Goal: Task Accomplishment & Management: Complete application form

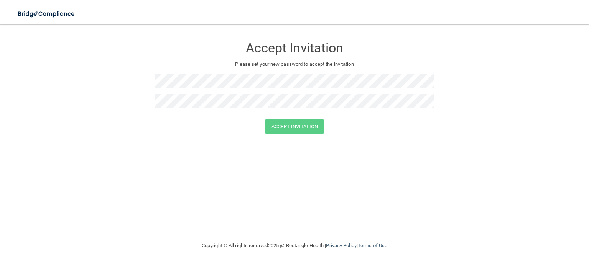
click at [226, 109] on div at bounding box center [294, 104] width 280 height 20
click at [162, 66] on div "Accept Invitation Please set your new password to accept the invitation" at bounding box center [294, 75] width 280 height 87
click at [103, 86] on form "Accept Invitation Please set your new password to accept the invitation Accept …" at bounding box center [294, 87] width 558 height 111
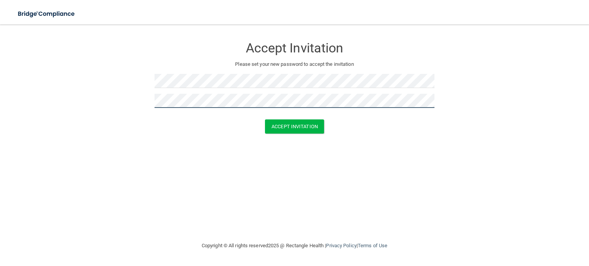
click at [265, 120] on button "Accept Invitation" at bounding box center [294, 127] width 59 height 14
